Goal: Information Seeking & Learning: Compare options

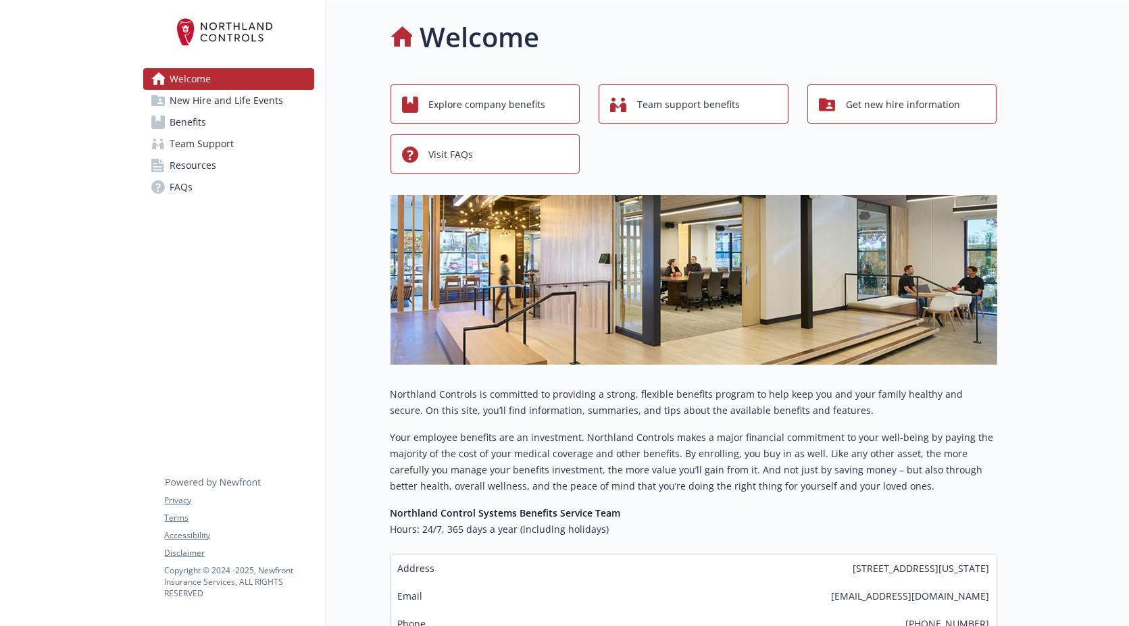
drag, startPoint x: 811, startPoint y: 570, endPoint x: 983, endPoint y: 574, distance: 171.7
click at [983, 574] on div "Address [STREET_ADDRESS][US_STATE]" at bounding box center [693, 569] width 605 height 28
click at [251, 99] on span "New Hire and Life Events" at bounding box center [227, 101] width 114 height 22
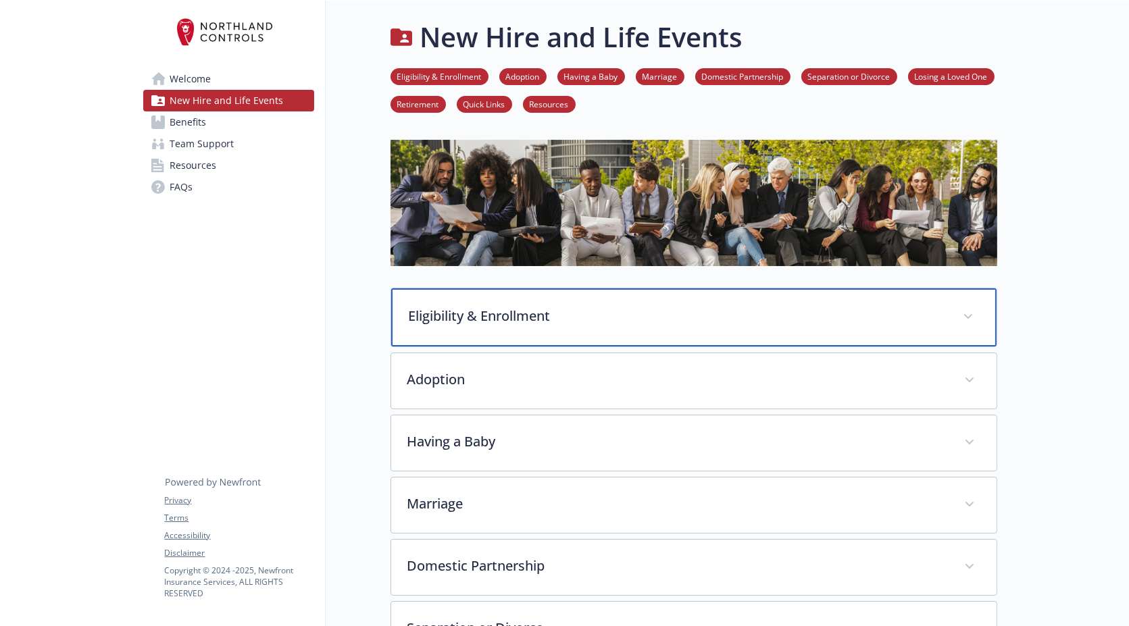
click at [490, 313] on p "Eligibility & Enrollment" at bounding box center [678, 316] width 538 height 20
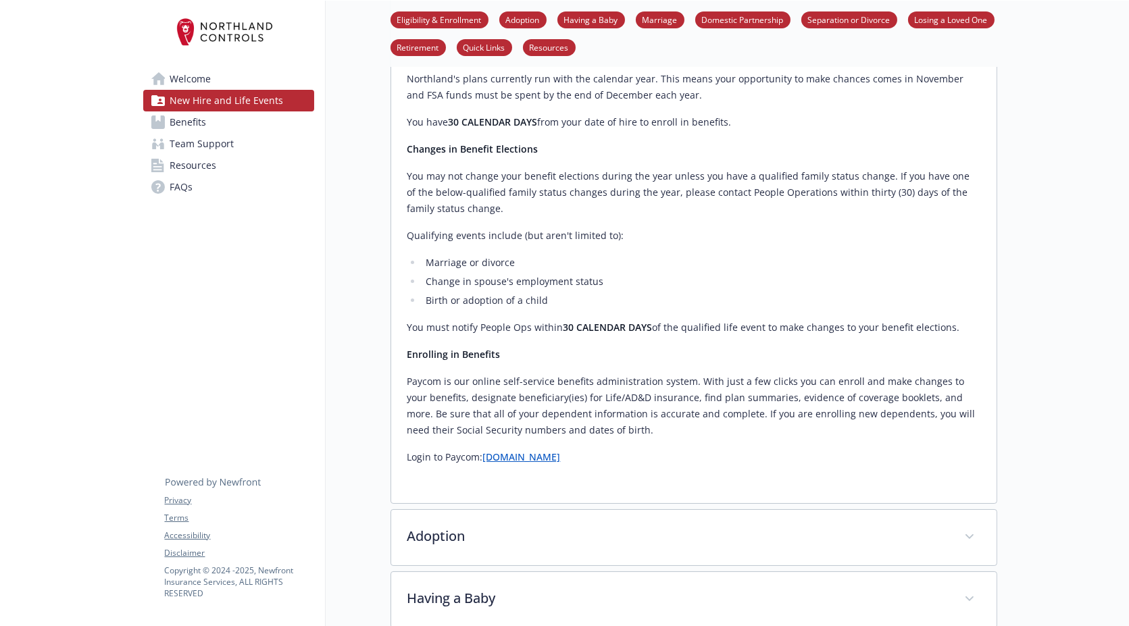
scroll to position [525, 0]
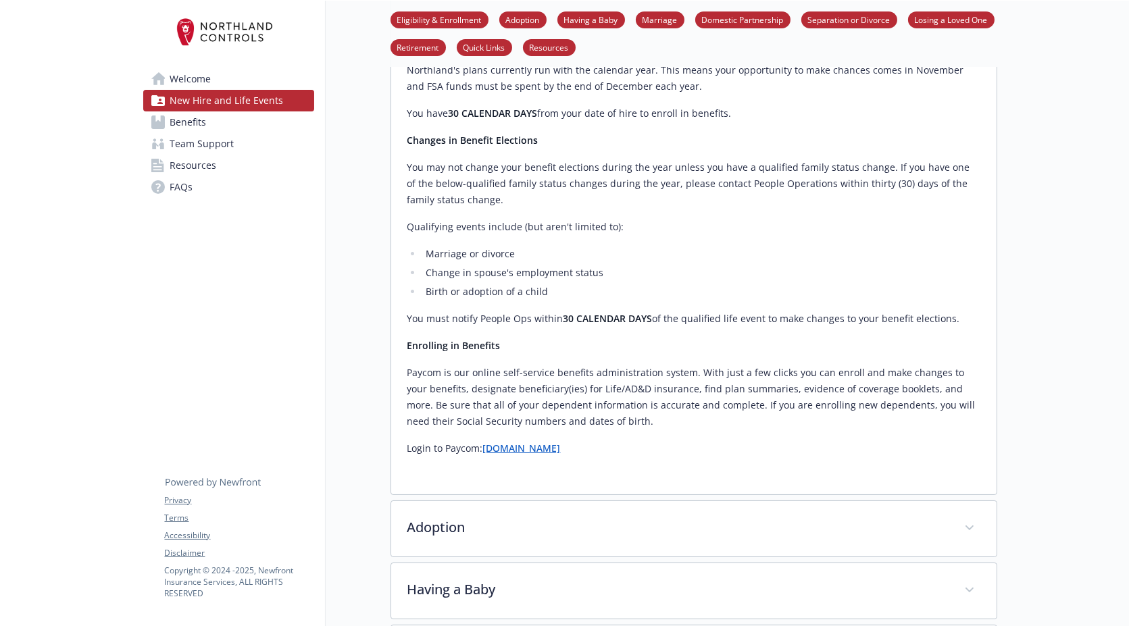
click at [204, 122] on span "Benefits" at bounding box center [188, 122] width 36 height 22
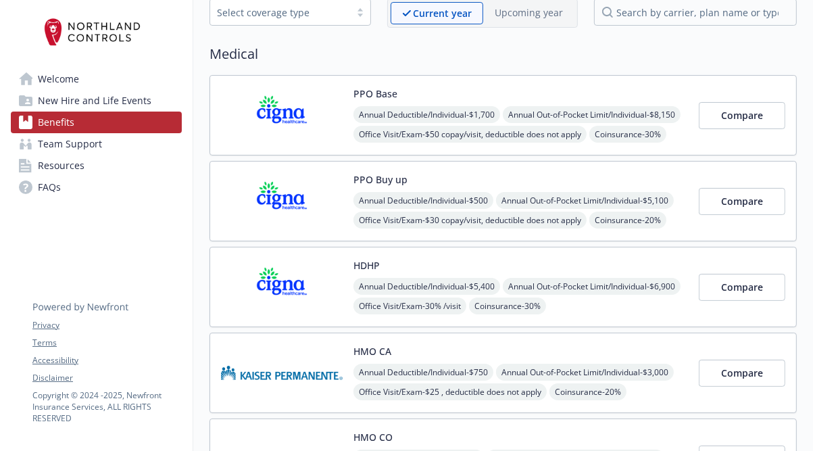
scroll to position [75, 8]
click at [726, 114] on span "Compare" at bounding box center [742, 115] width 42 height 13
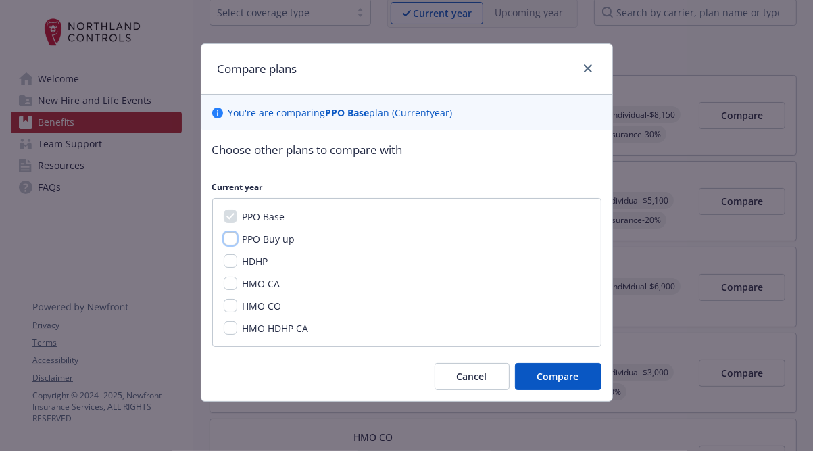
click at [232, 239] on input "PPO Buy up" at bounding box center [231, 239] width 14 height 14
checkbox input "true"
click at [227, 263] on input "HDHP" at bounding box center [231, 261] width 14 height 14
checkbox input "true"
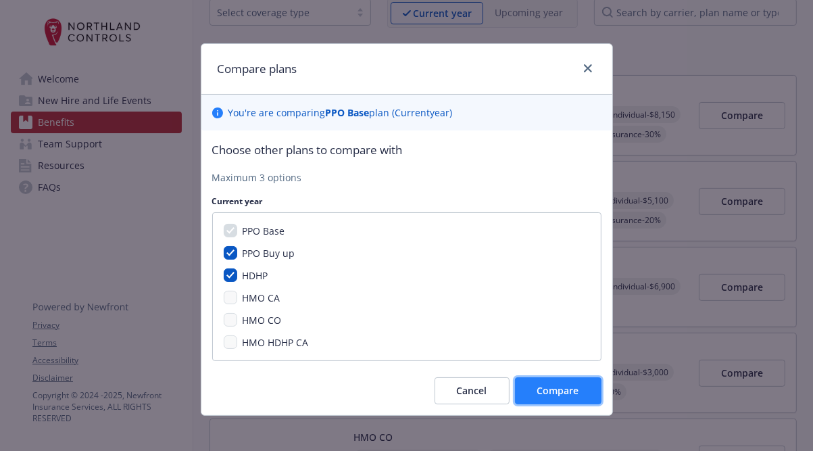
click at [547, 389] on span "Compare" at bounding box center [558, 390] width 42 height 13
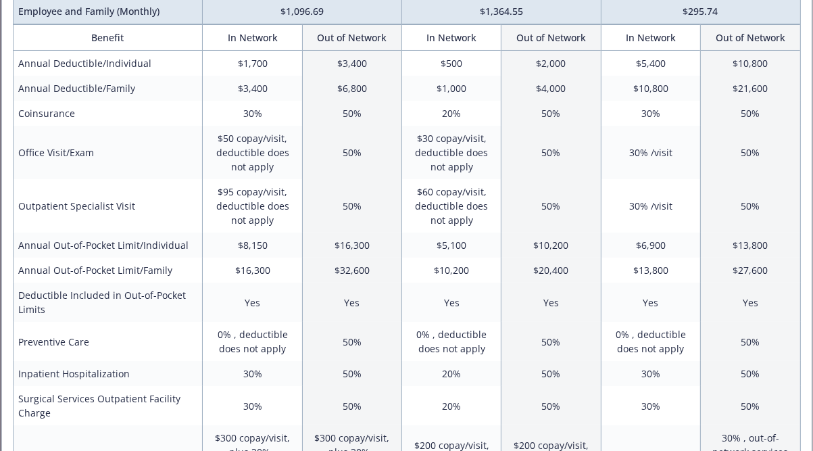
scroll to position [0, 0]
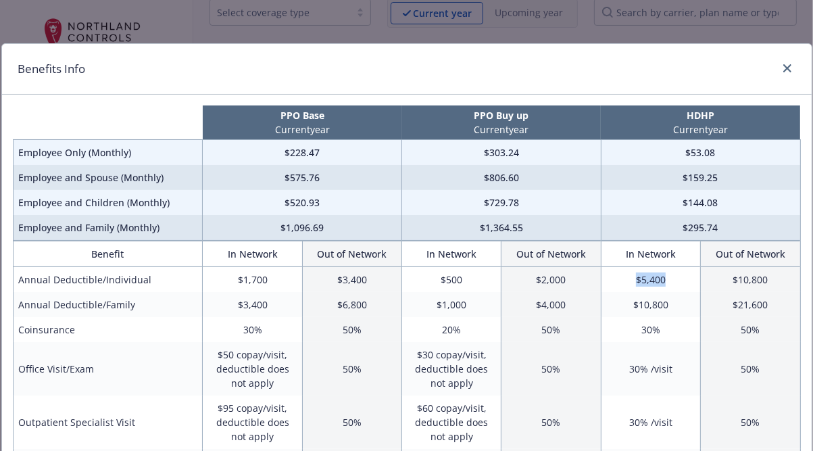
drag, startPoint x: 676, startPoint y: 275, endPoint x: 635, endPoint y: 280, distance: 41.5
click at [635, 280] on td "$5,400" at bounding box center [650, 280] width 99 height 26
click at [666, 278] on td "$5,400" at bounding box center [650, 280] width 99 height 26
click at [789, 64] on icon "close" at bounding box center [787, 68] width 8 height 8
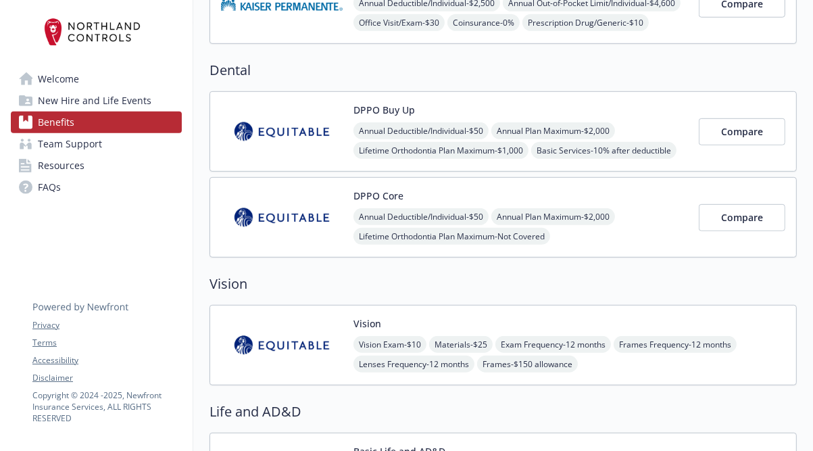
scroll to position [670, 8]
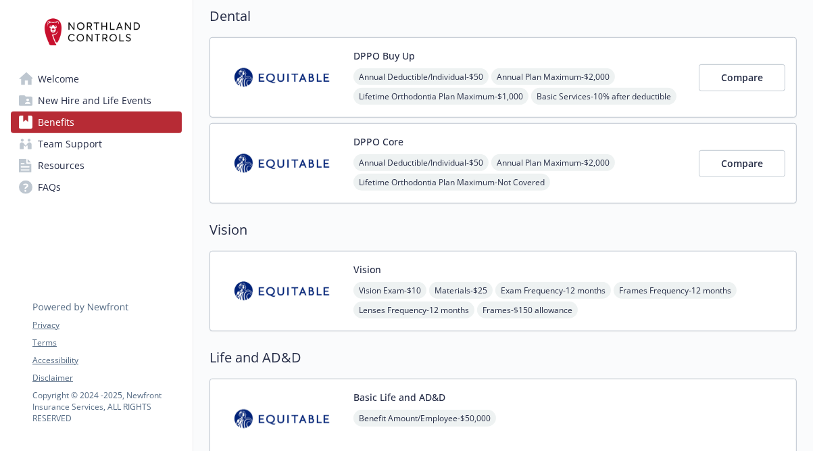
click at [54, 165] on span "Resources" at bounding box center [61, 166] width 47 height 22
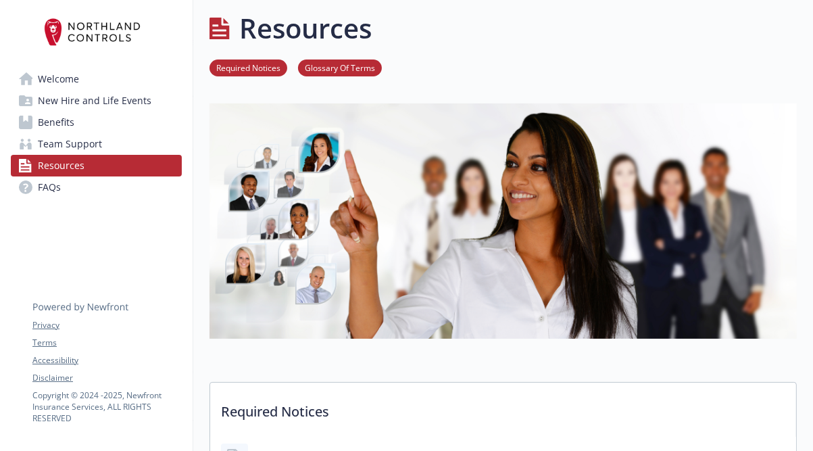
scroll to position [542, 8]
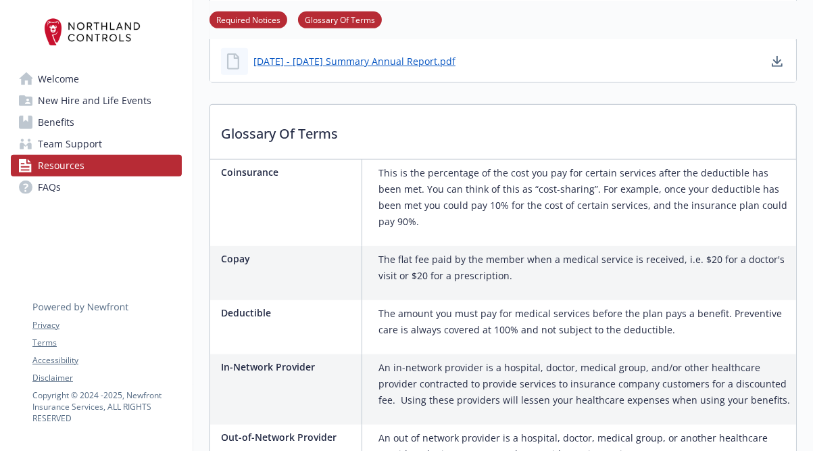
click at [38, 191] on span "FAQs" at bounding box center [49, 187] width 23 height 22
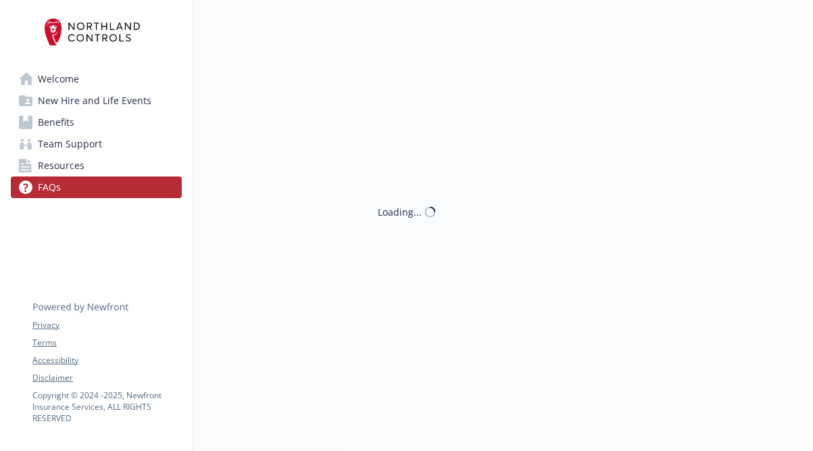
scroll to position [542, 8]
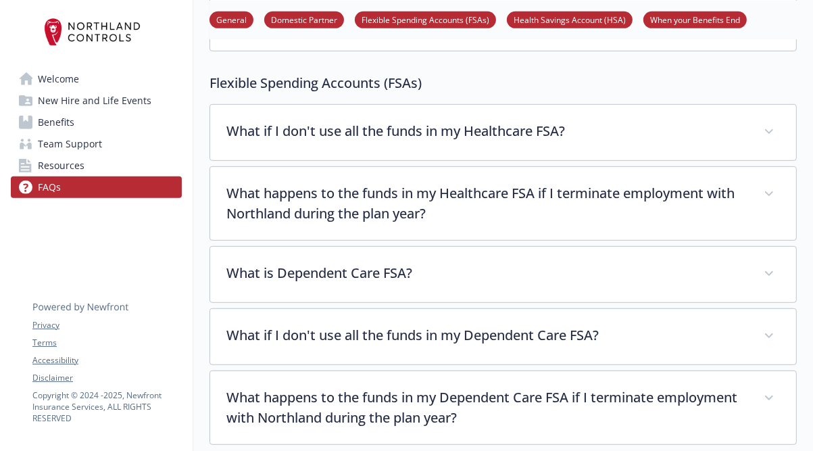
click at [84, 138] on span "Team Support" at bounding box center [70, 144] width 64 height 22
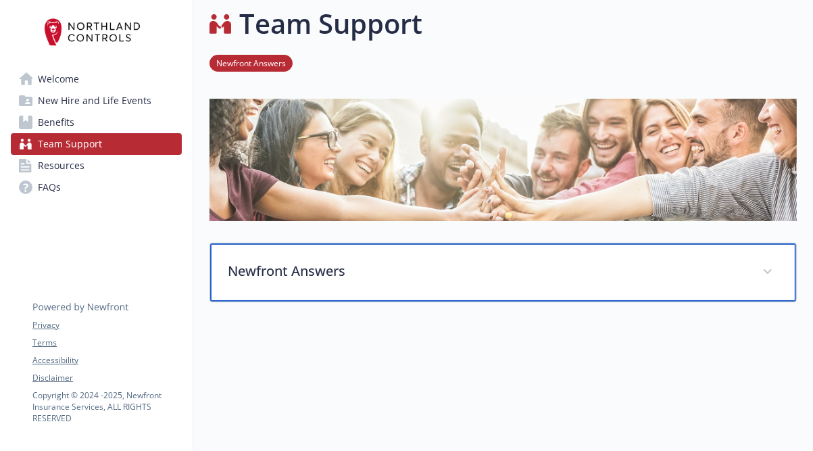
scroll to position [138, 8]
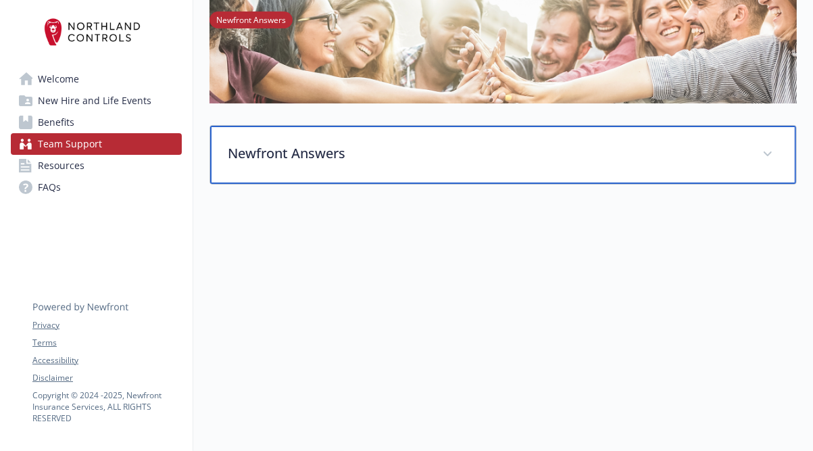
click at [385, 143] on p "Newfront Answers" at bounding box center [487, 153] width 518 height 20
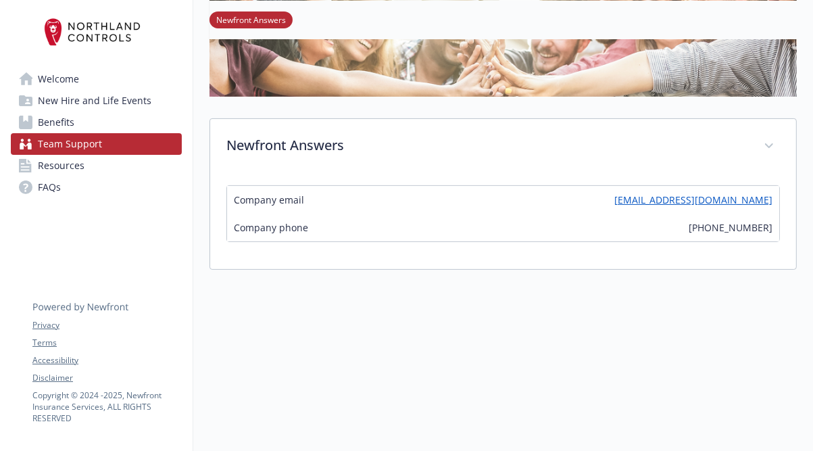
click at [71, 128] on link "Benefits" at bounding box center [96, 122] width 171 height 22
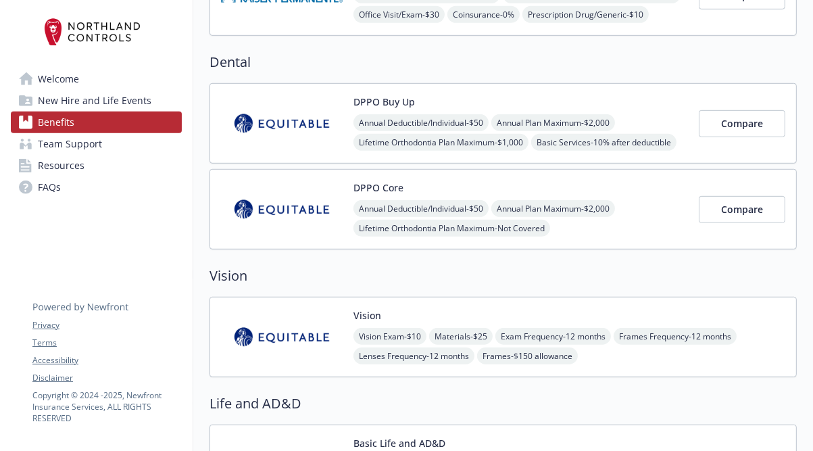
scroll to position [570, 8]
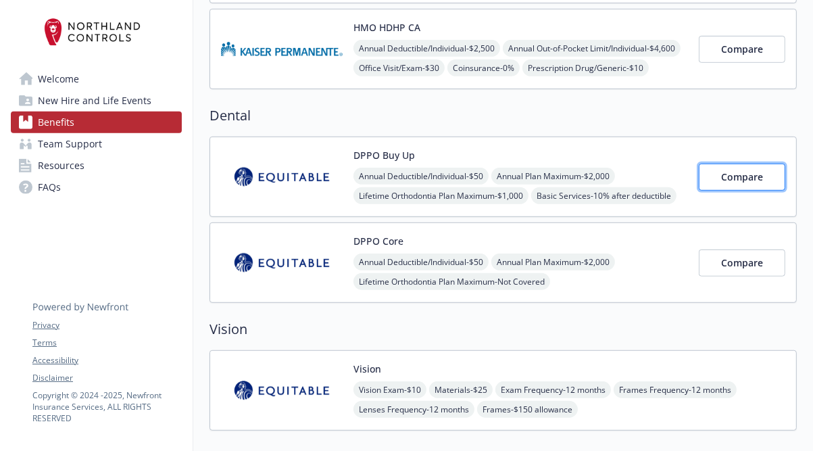
click at [734, 170] on span "Compare" at bounding box center [742, 176] width 42 height 13
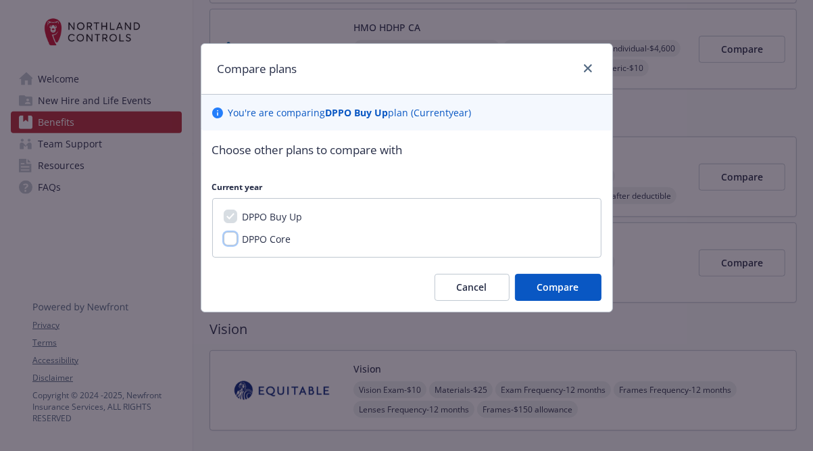
click at [225, 240] on input "DPPO Core" at bounding box center [231, 239] width 14 height 14
checkbox input "true"
click at [572, 280] on span "Compare" at bounding box center [558, 286] width 42 height 13
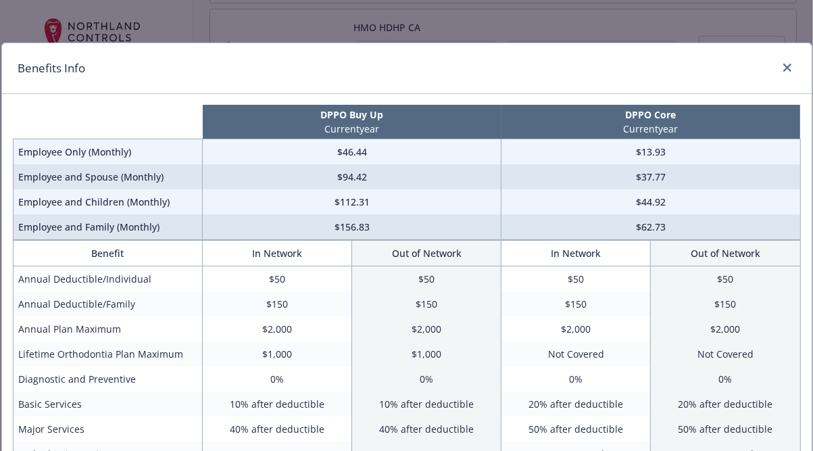
scroll to position [0, 0]
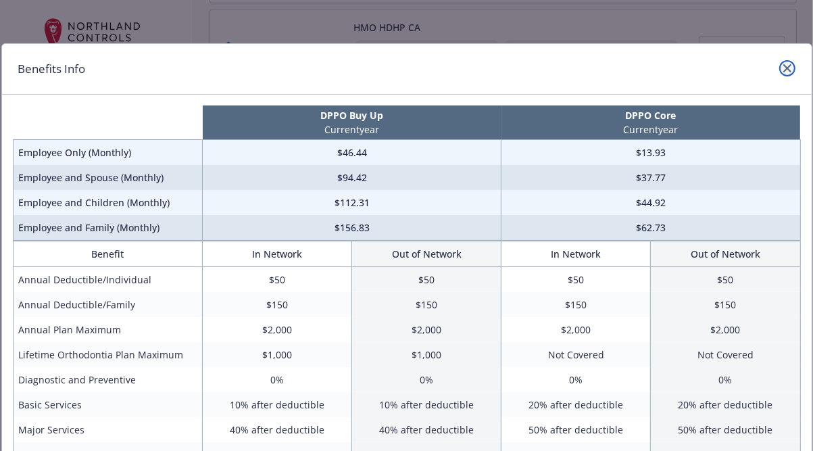
click at [787, 68] on icon "close" at bounding box center [787, 68] width 8 height 8
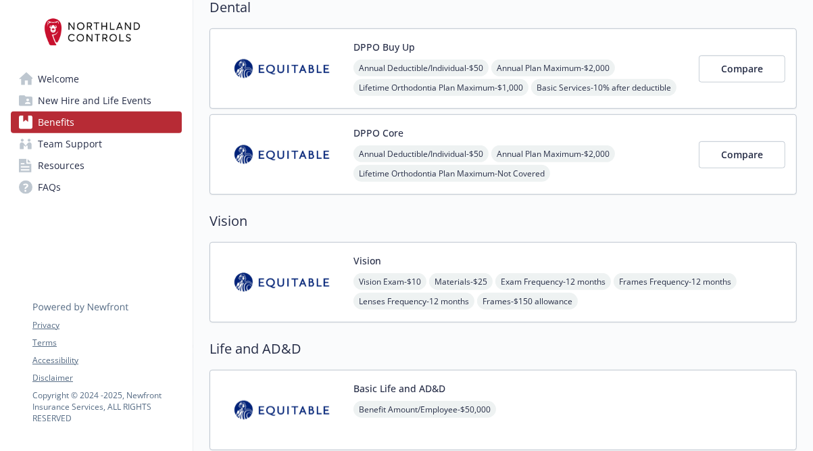
scroll to position [733, 8]
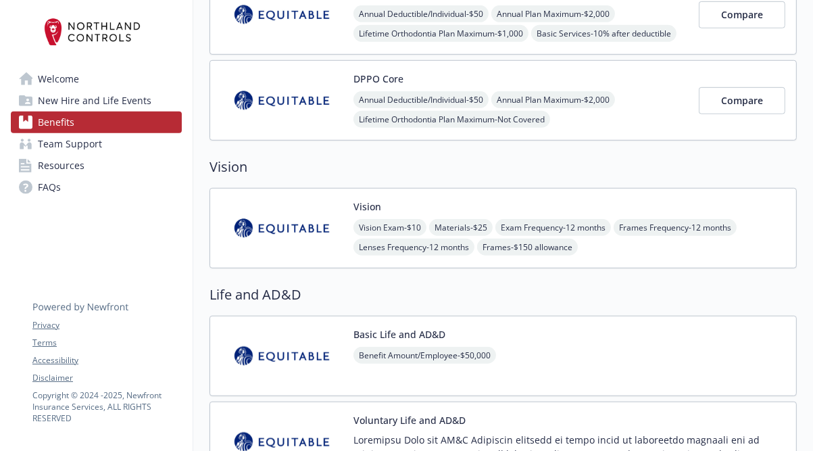
click at [272, 221] on img at bounding box center [282, 227] width 122 height 57
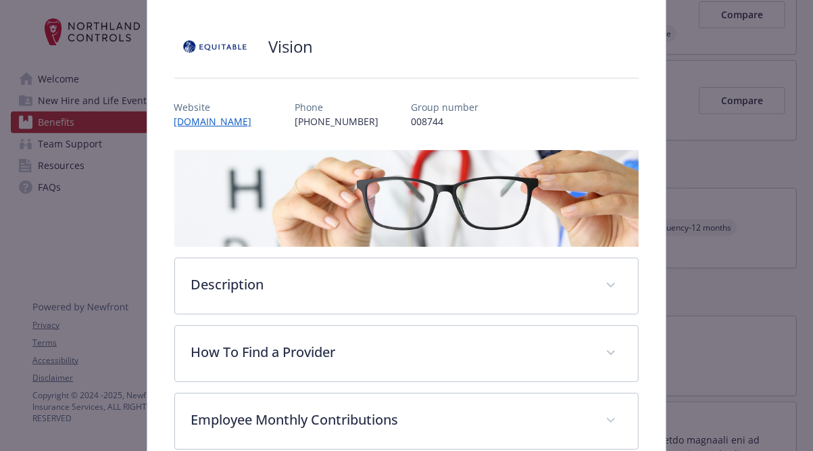
scroll to position [94, 0]
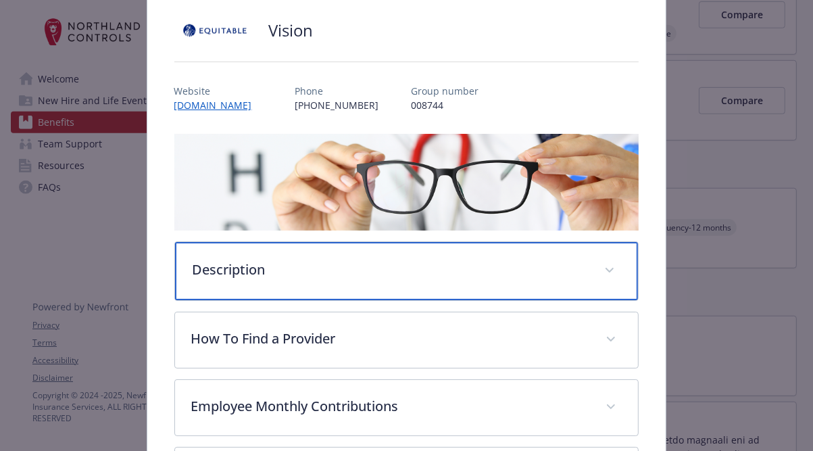
click at [583, 262] on div "Description" at bounding box center [407, 271] width 464 height 58
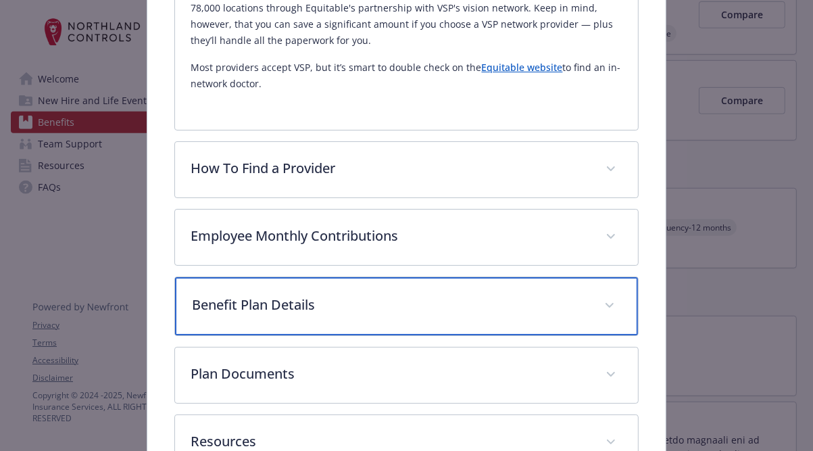
click at [516, 299] on p "Benefit Plan Details" at bounding box center [391, 305] width 396 height 20
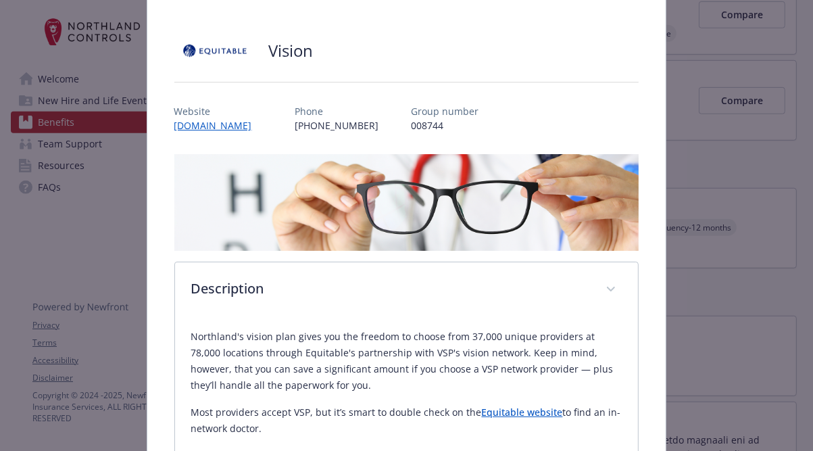
scroll to position [0, 0]
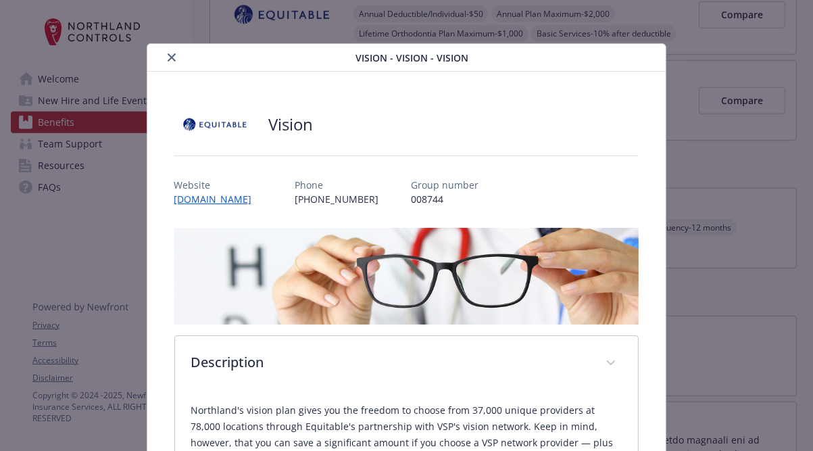
click at [168, 58] on icon "close" at bounding box center [172, 57] width 8 height 8
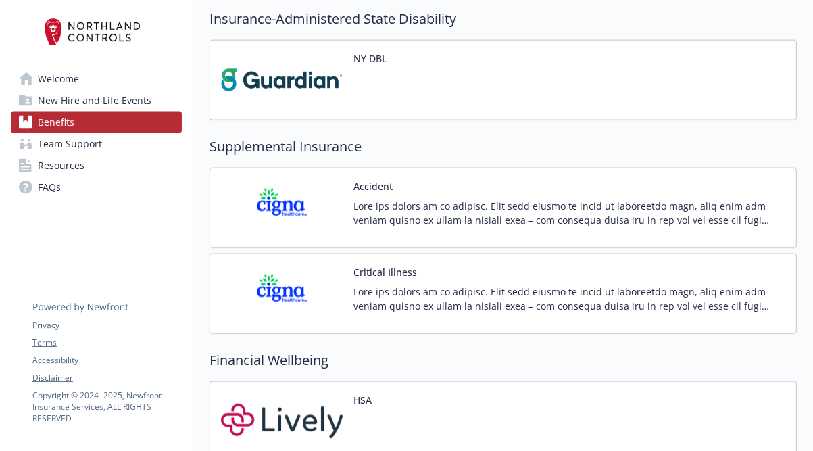
scroll to position [1489, 8]
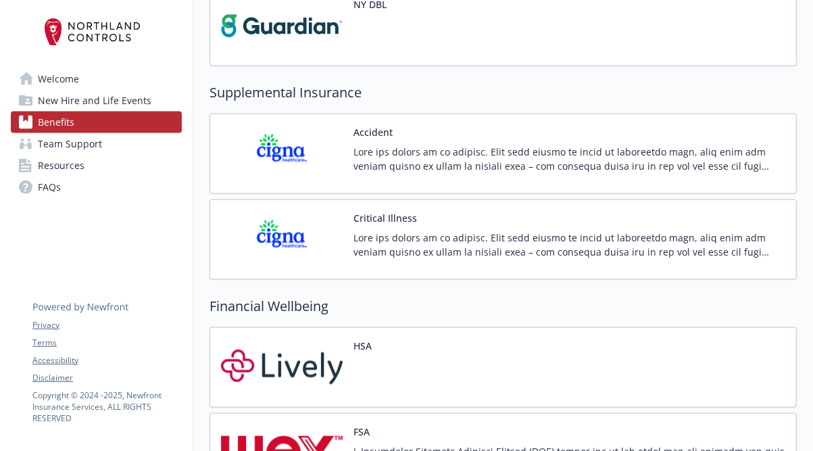
click at [474, 160] on p at bounding box center [569, 159] width 432 height 28
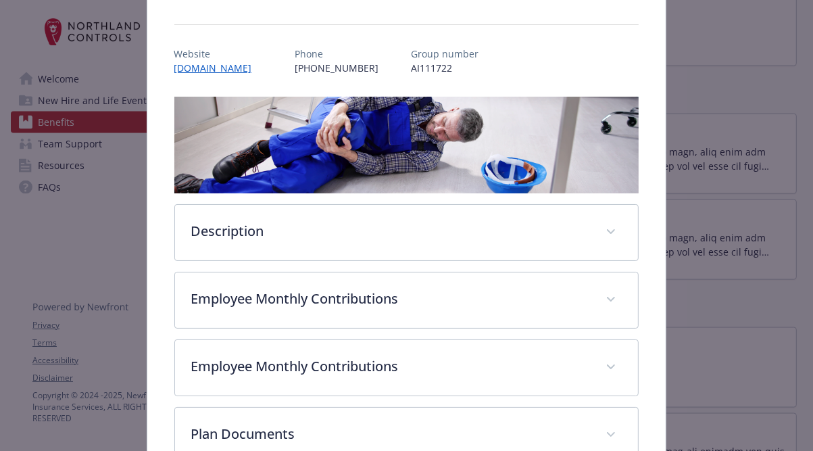
scroll to position [148, 0]
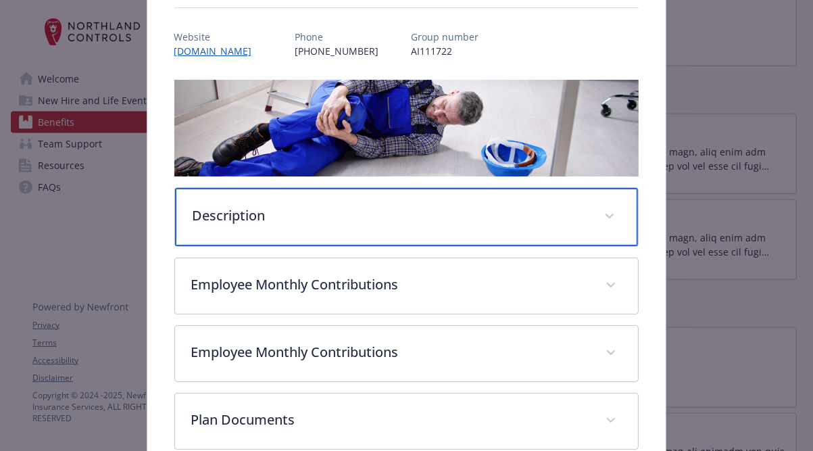
click at [422, 225] on div "Description" at bounding box center [407, 217] width 464 height 58
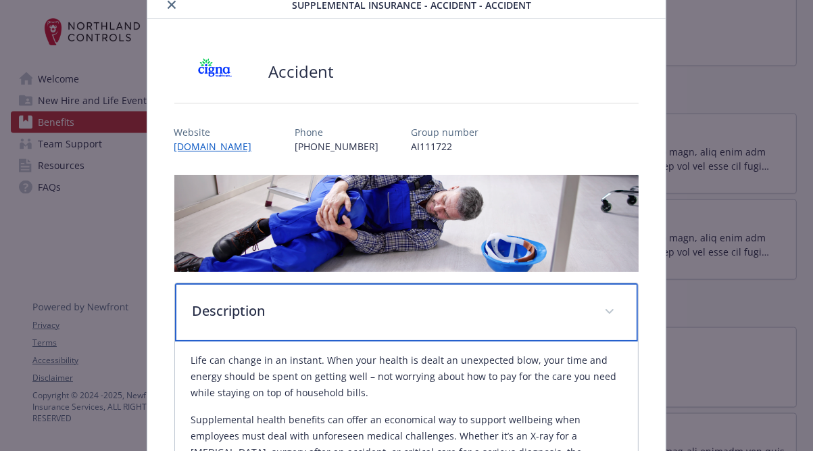
scroll to position [40, 0]
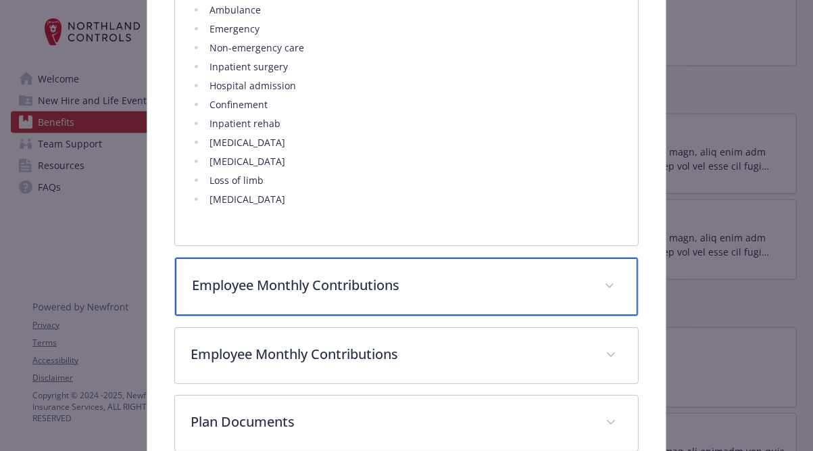
click at [491, 275] on p "Employee Monthly Contributions" at bounding box center [391, 285] width 396 height 20
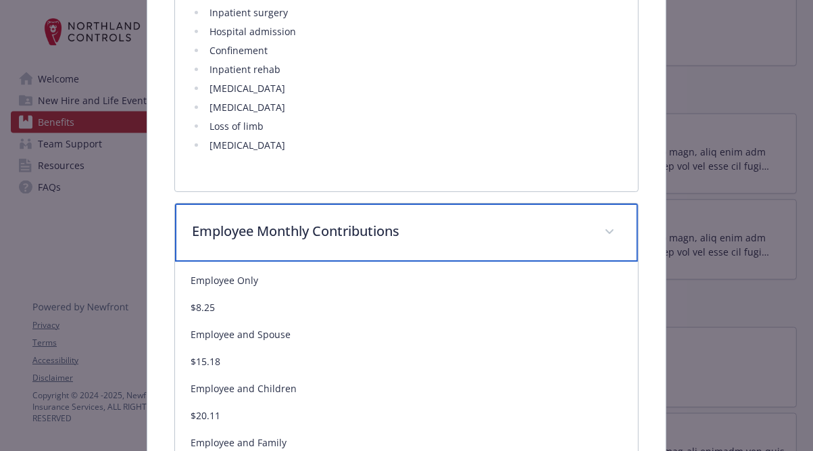
scroll to position [903, 0]
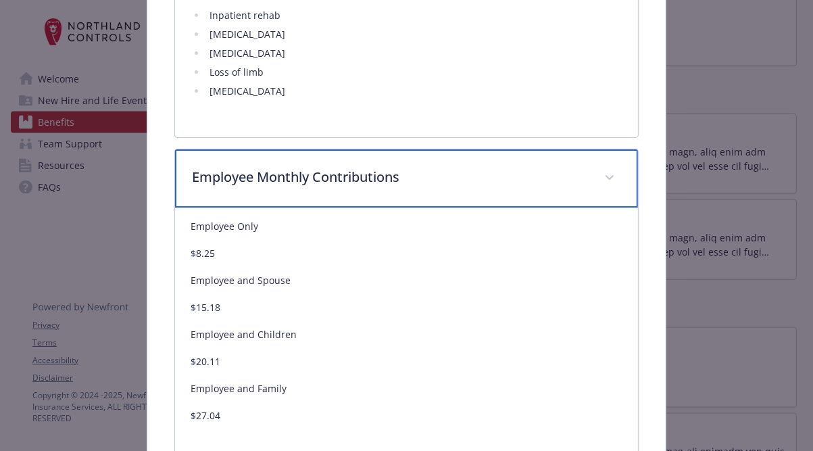
click at [612, 167] on span "details for plan Supplemental Insurance - Accident - Accident" at bounding box center [610, 178] width 22 height 22
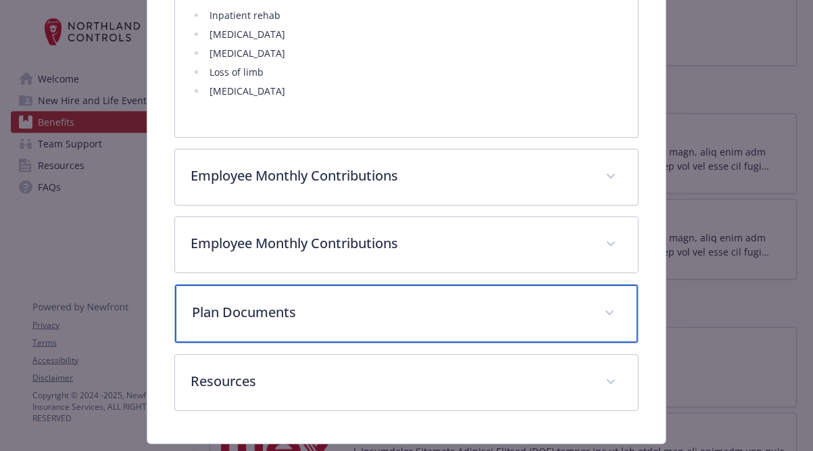
click at [576, 302] on p "Plan Documents" at bounding box center [391, 312] width 396 height 20
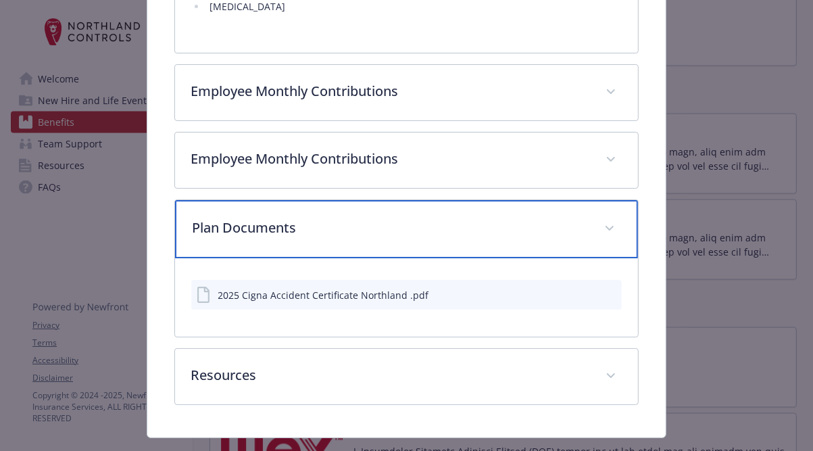
scroll to position [995, 0]
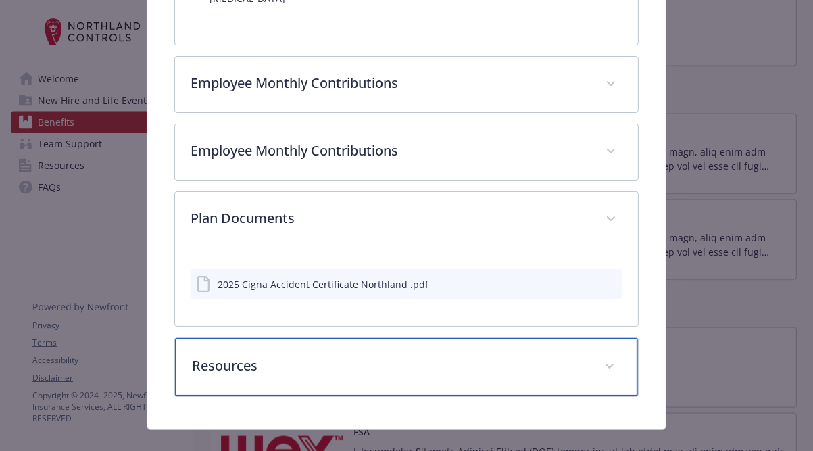
click at [338, 355] on p "Resources" at bounding box center [391, 365] width 396 height 20
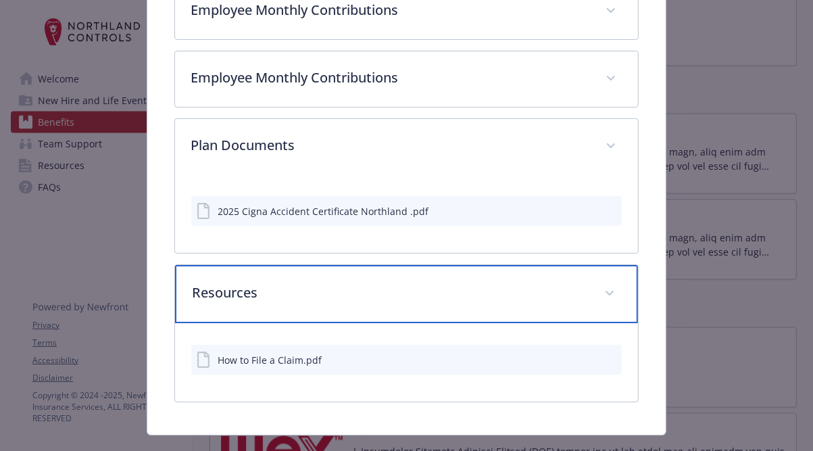
scroll to position [1074, 0]
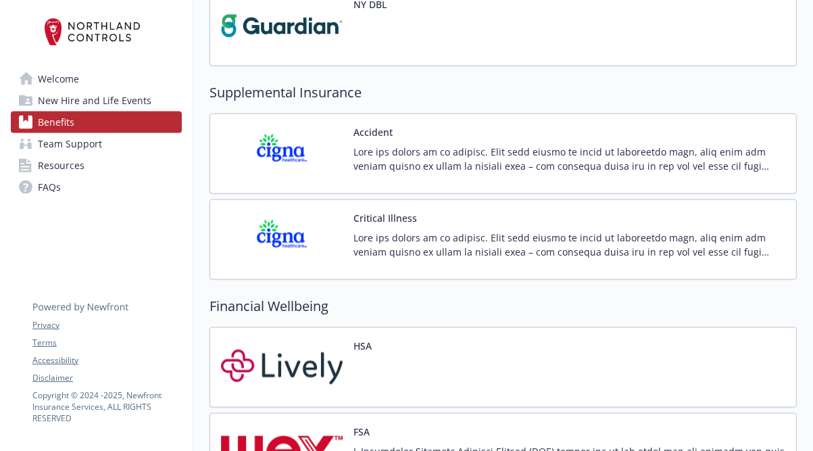
click at [396, 211] on button "Critical Illness" at bounding box center [385, 218] width 64 height 14
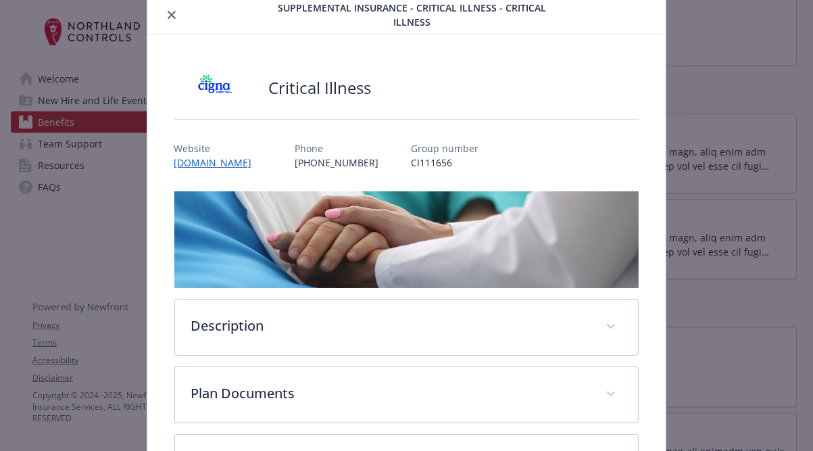
scroll to position [65, 0]
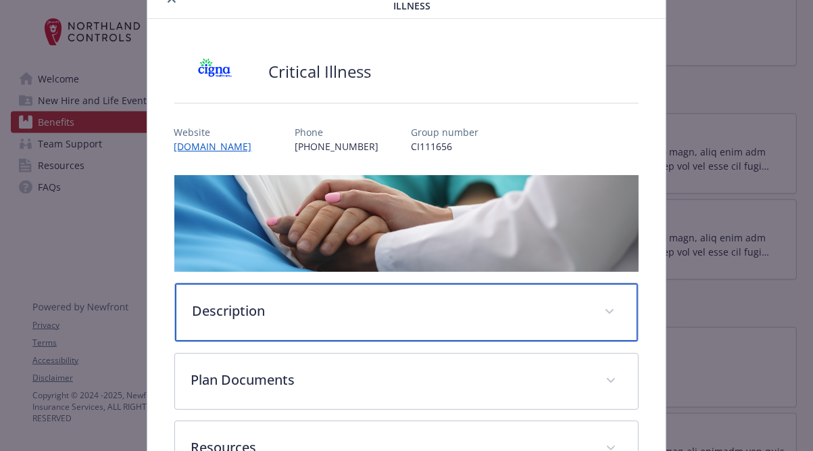
click at [388, 291] on div "Description" at bounding box center [407, 312] width 464 height 58
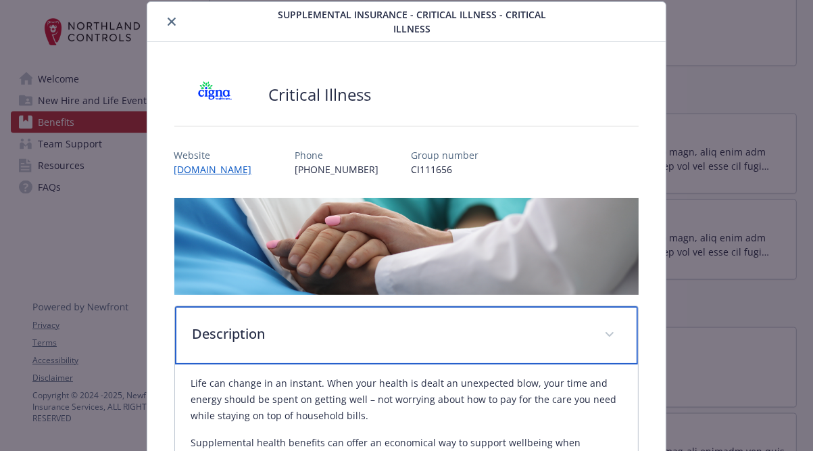
scroll to position [0, 0]
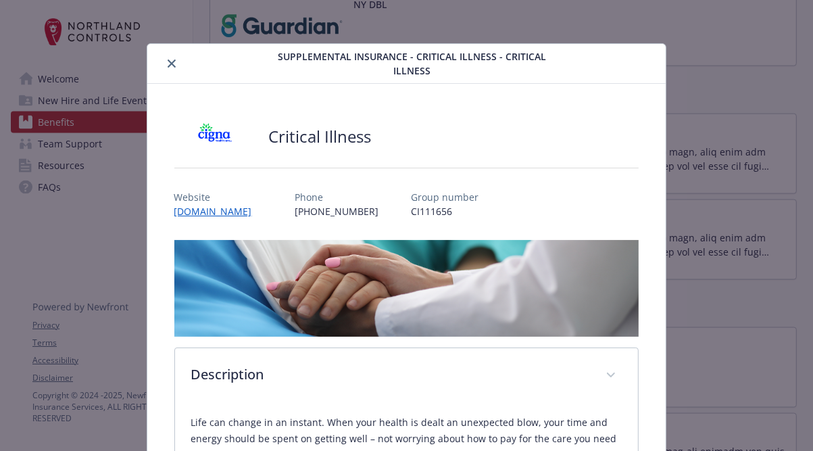
click at [169, 57] on button "close" at bounding box center [172, 63] width 16 height 16
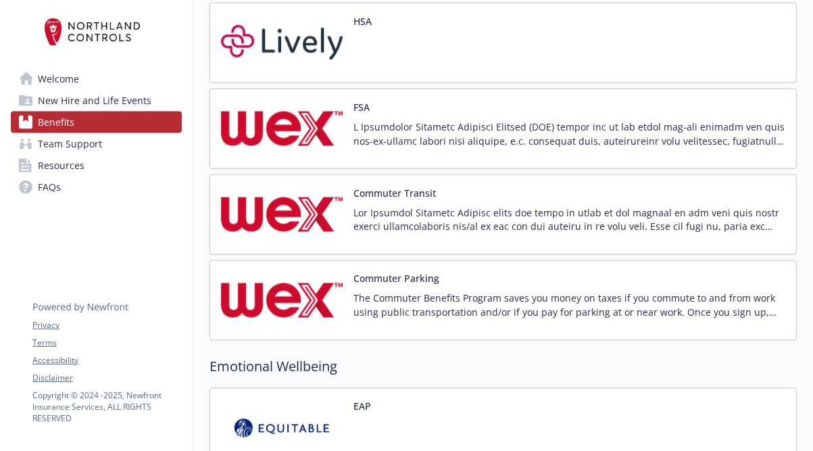
scroll to position [1760, 8]
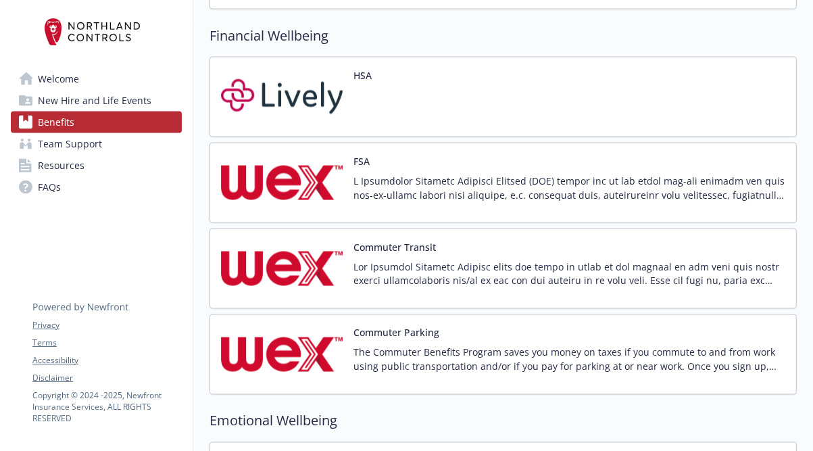
click at [307, 157] on img at bounding box center [282, 182] width 122 height 57
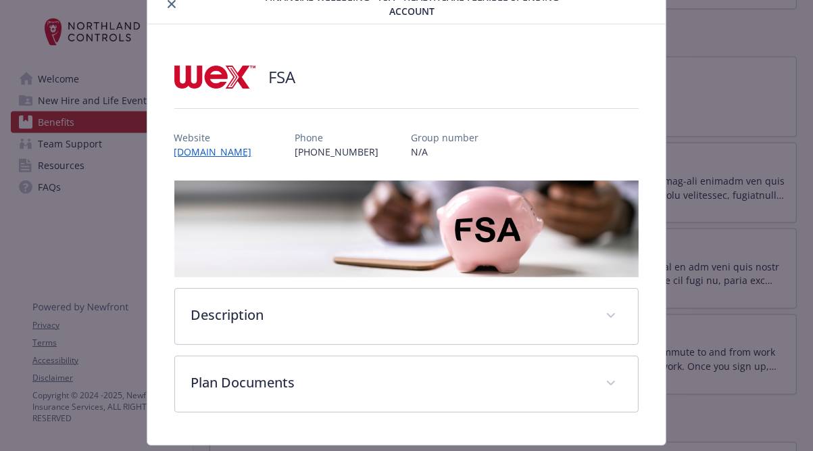
scroll to position [94, 0]
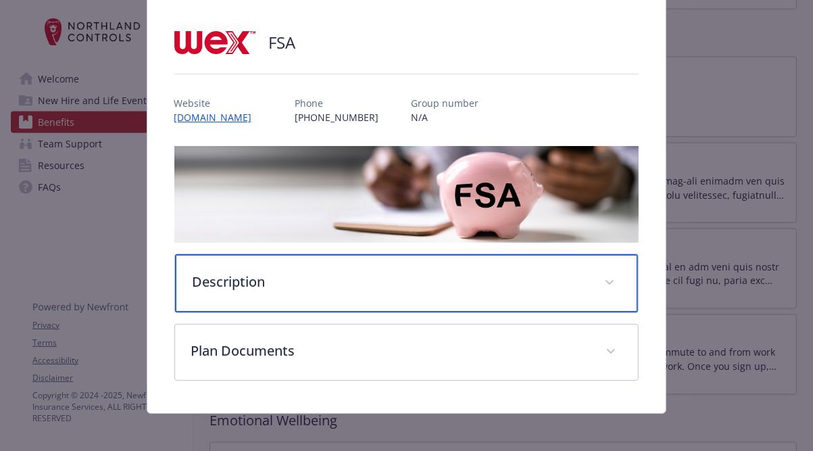
click at [437, 293] on div "Description" at bounding box center [407, 283] width 464 height 58
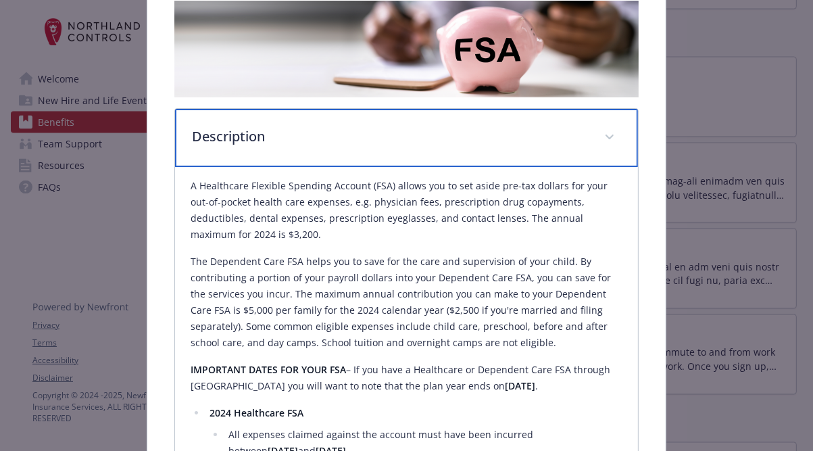
scroll to position [256, 0]
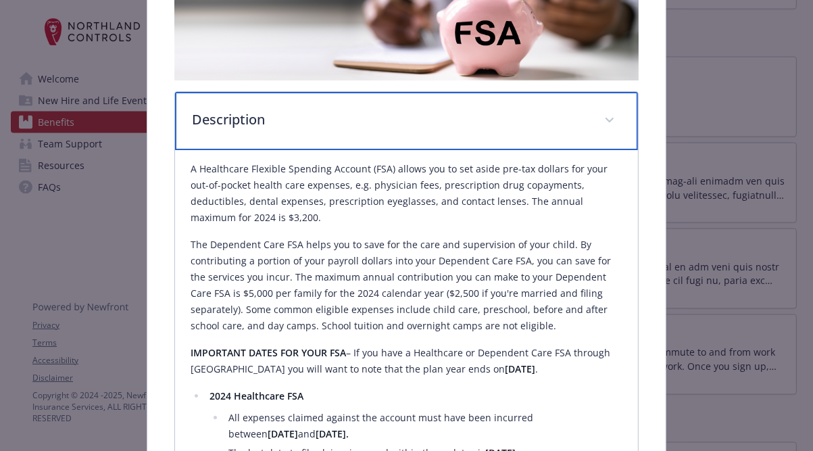
click at [599, 114] on span "details for plan Financial Wellbeing - FSA - Healthcare Flexible Spending Accou…" at bounding box center [610, 120] width 22 height 22
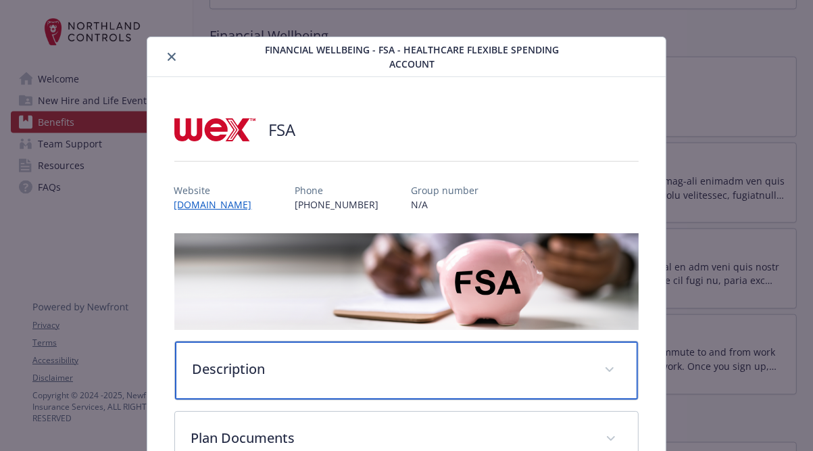
scroll to position [0, 0]
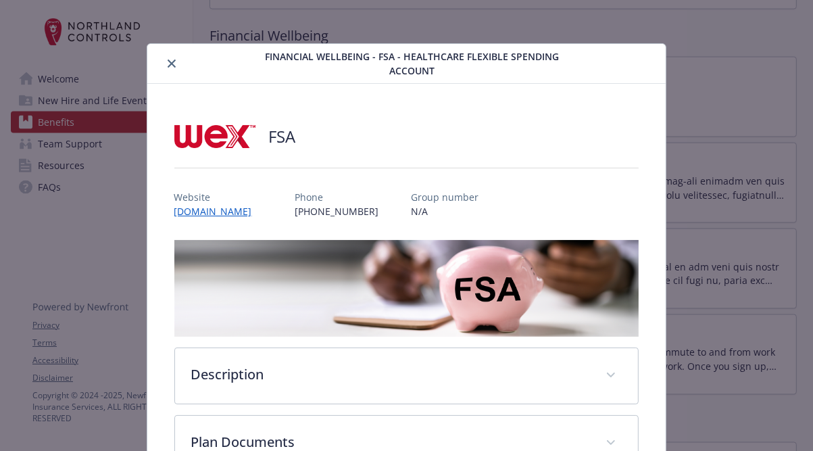
click at [168, 64] on icon "close" at bounding box center [172, 63] width 8 height 8
